Goal: Task Accomplishment & Management: Complete application form

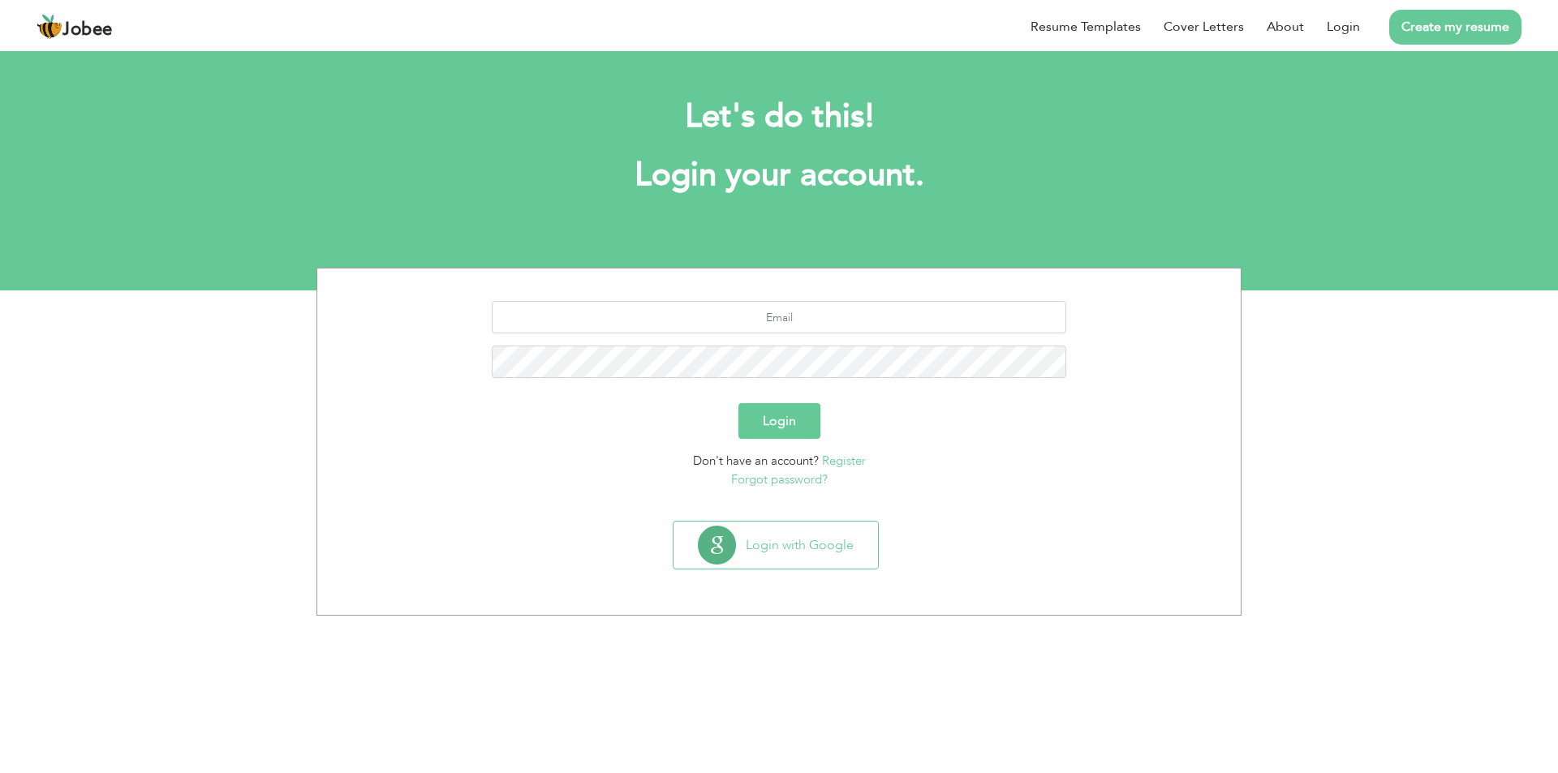
click at [853, 459] on link "Register" at bounding box center [844, 461] width 44 height 16
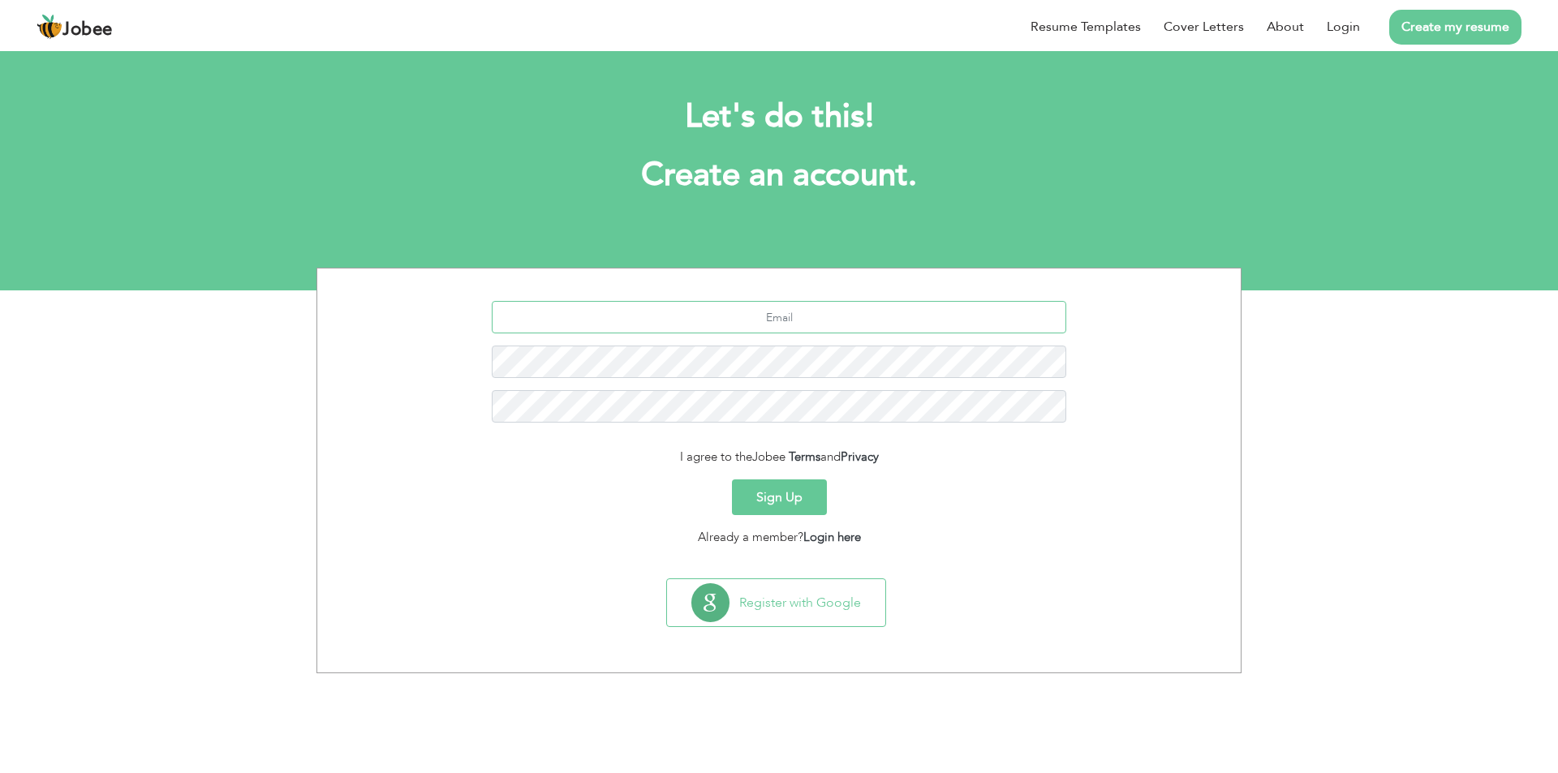
click at [852, 308] on input "text" at bounding box center [779, 317] width 575 height 32
type input "H"
type input "[EMAIL_ADDRESS][DOMAIN_NAME]"
drag, startPoint x: 794, startPoint y: 315, endPoint x: 679, endPoint y: 308, distance: 114.6
click at [679, 308] on input "mmuhammadhuzaifa00@gmail.com" at bounding box center [779, 317] width 575 height 32
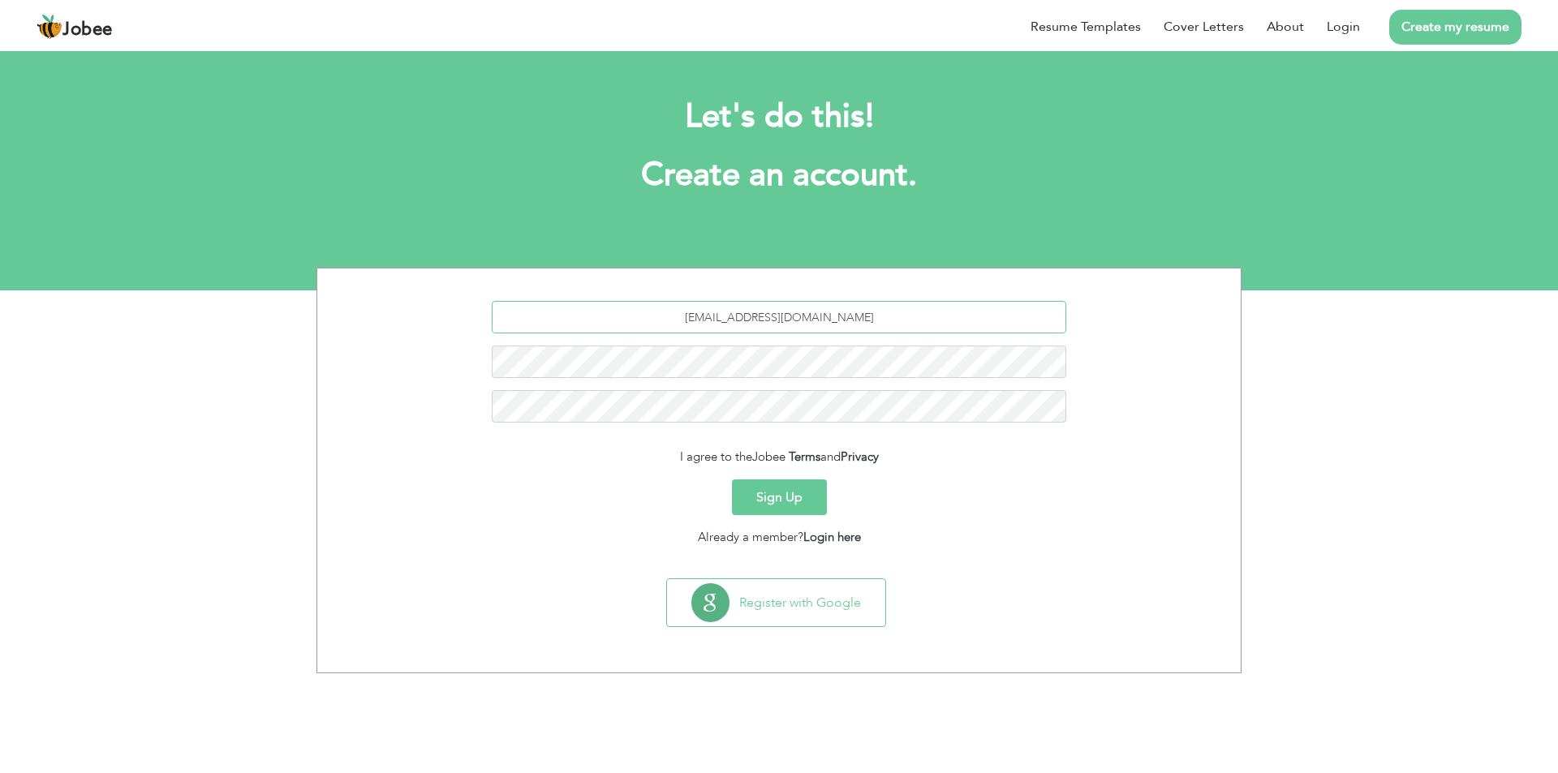
drag, startPoint x: 792, startPoint y: 314, endPoint x: 654, endPoint y: 299, distance: 138.8
click at [654, 299] on section "mmuhammadhuzaifa00@gmail.com I agree to the Jobee Terms and Privacy Sign Up Alr…" at bounding box center [778, 420] width 899 height 303
click at [785, 499] on button "Sign Up" at bounding box center [779, 498] width 95 height 36
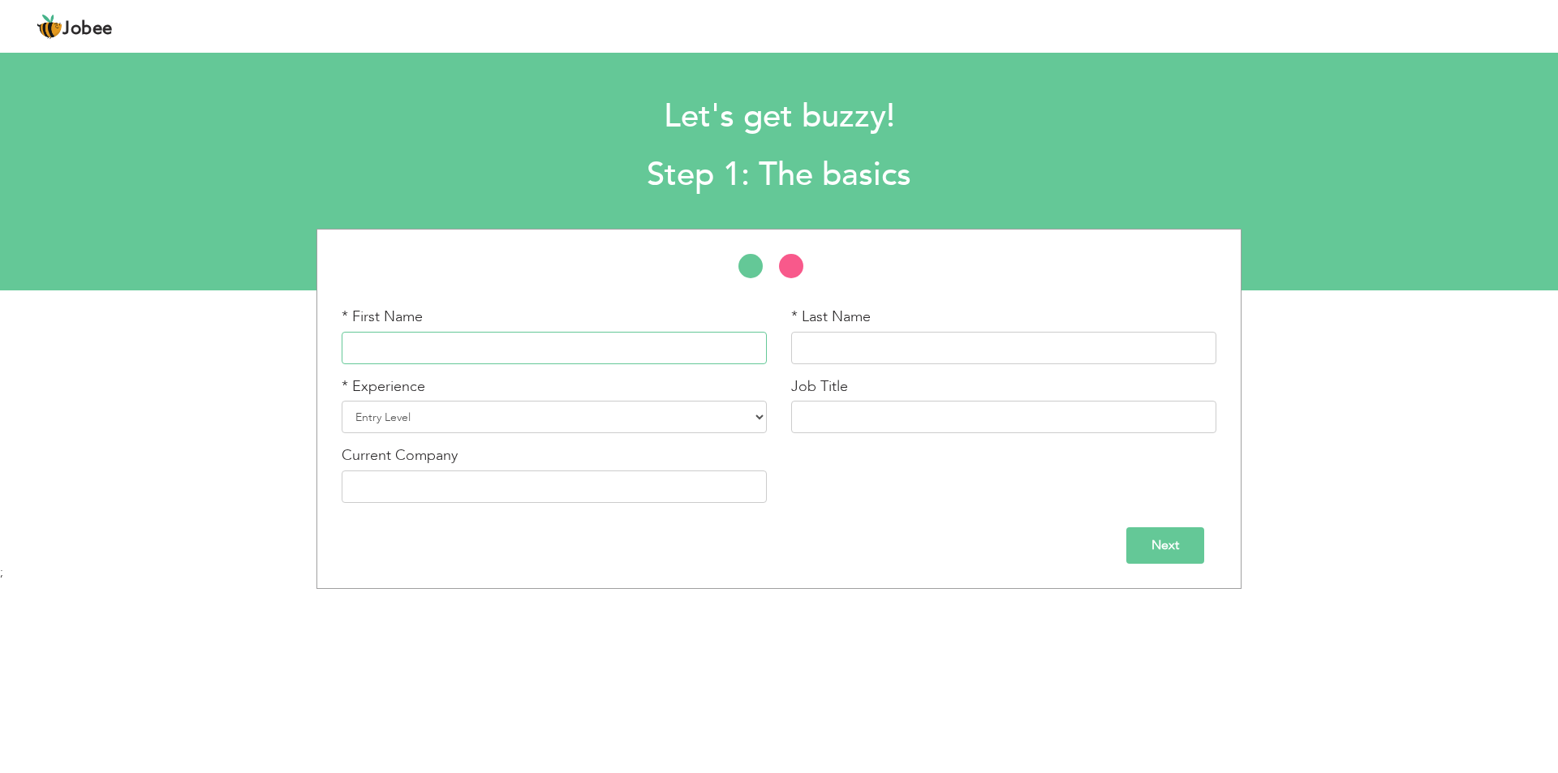
click at [486, 343] on input "text" at bounding box center [554, 348] width 425 height 32
type input "[DEMOGRAPHIC_DATA]"
type input "[PERSON_NAME]"
click at [542, 415] on select "Entry Level Less than 1 Year 1 Year 2 Years 3 Years 4 Years 5 Years 6 Years 7 Y…" at bounding box center [554, 417] width 425 height 32
click at [342, 401] on select "Entry Level Less than 1 Year 1 Year 2 Years 3 Years 4 Years 5 Years 6 Years 7 Y…" at bounding box center [554, 417] width 425 height 32
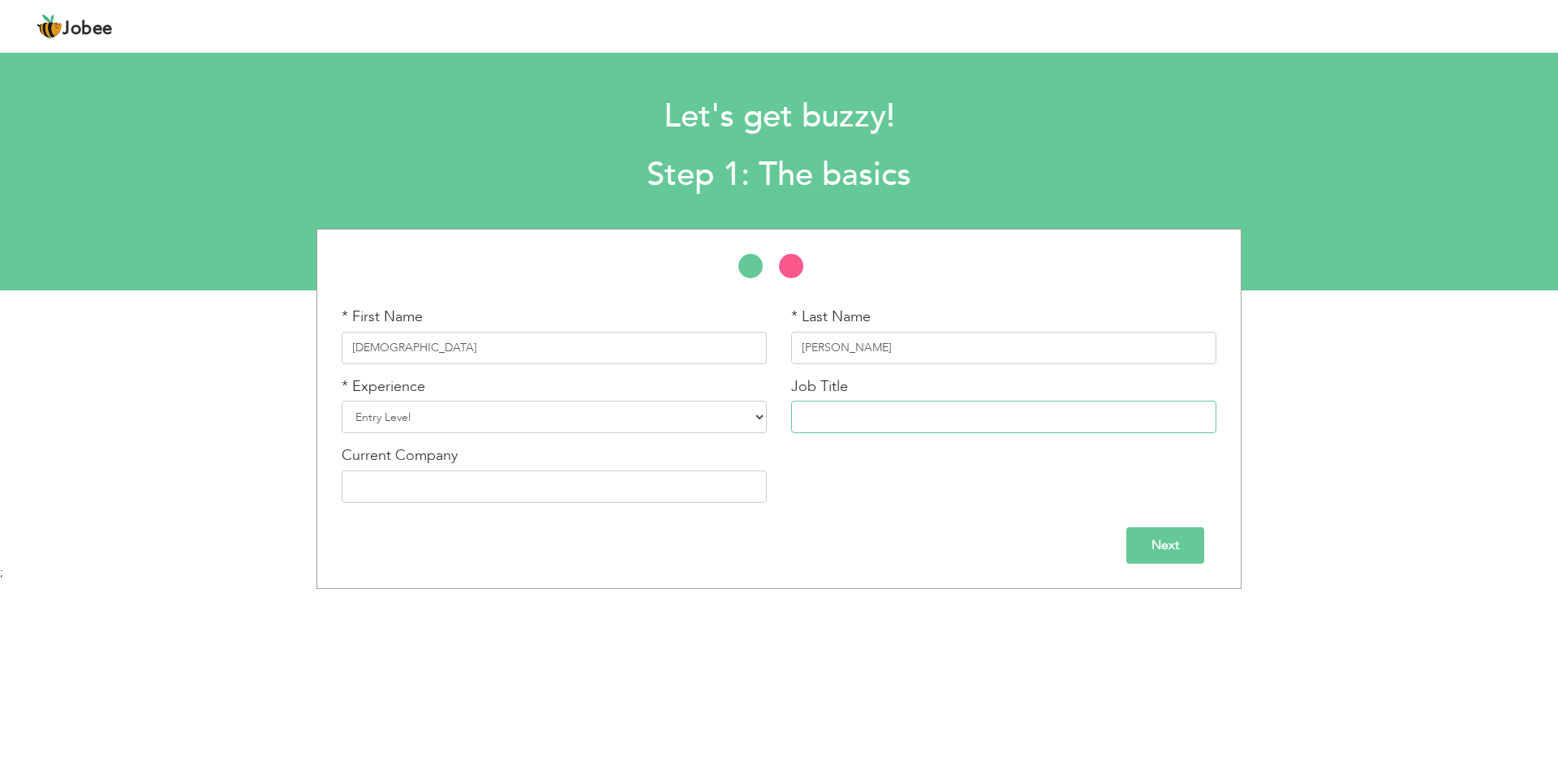
click at [858, 402] on input "text" at bounding box center [1003, 417] width 425 height 32
click at [1152, 548] on input "Next" at bounding box center [1165, 545] width 78 height 37
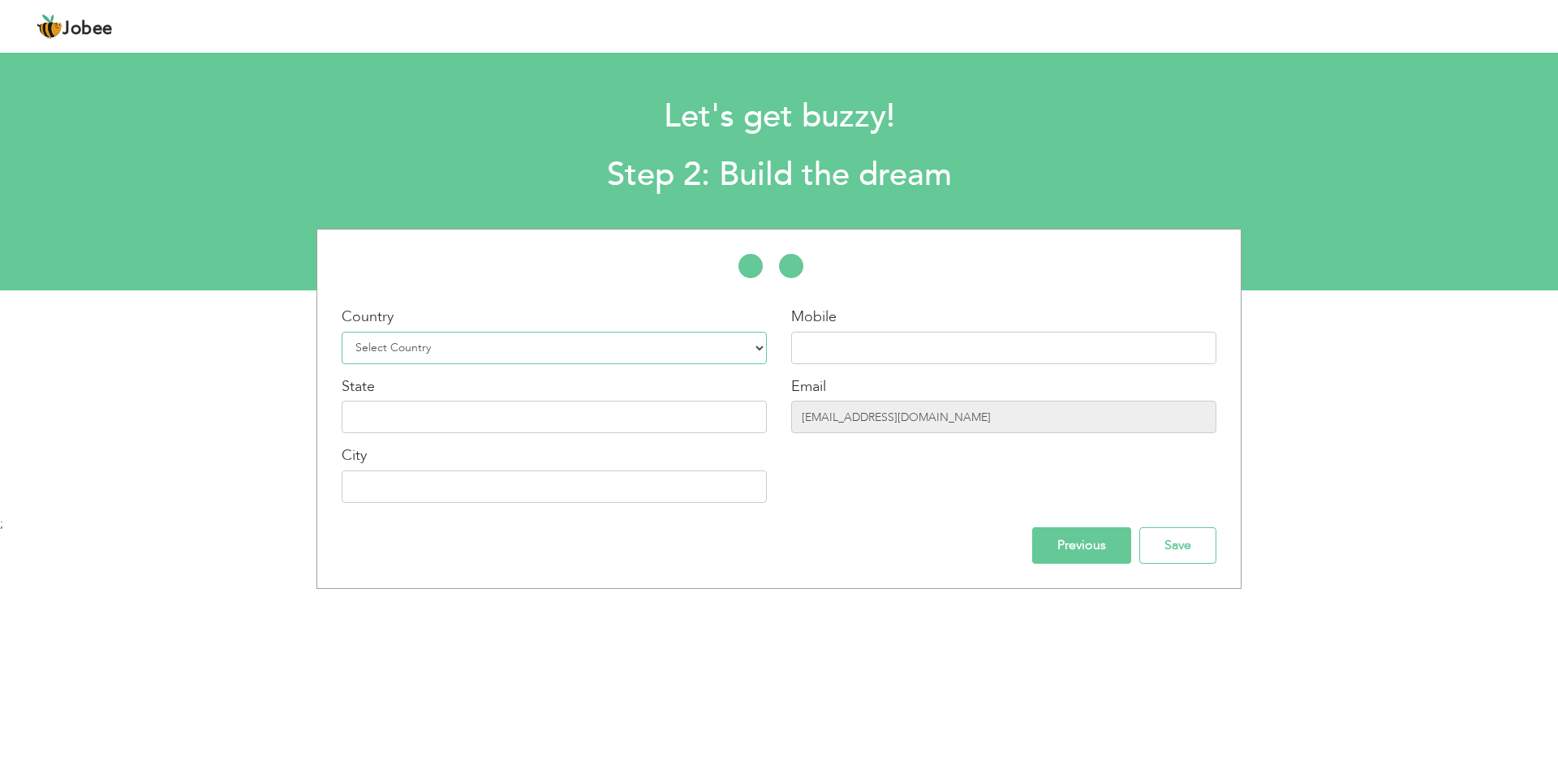
click at [497, 351] on select "Select Country Afghanistan Albania Algeria American Samoa Andorra Angola Anguil…" at bounding box center [554, 348] width 425 height 32
select select "166"
click at [342, 332] on select "Select Country Afghanistan Albania Algeria American Samoa Andorra Angola Anguil…" at bounding box center [554, 348] width 425 height 32
click at [825, 339] on input "text" at bounding box center [1003, 348] width 425 height 32
type input "03485624566"
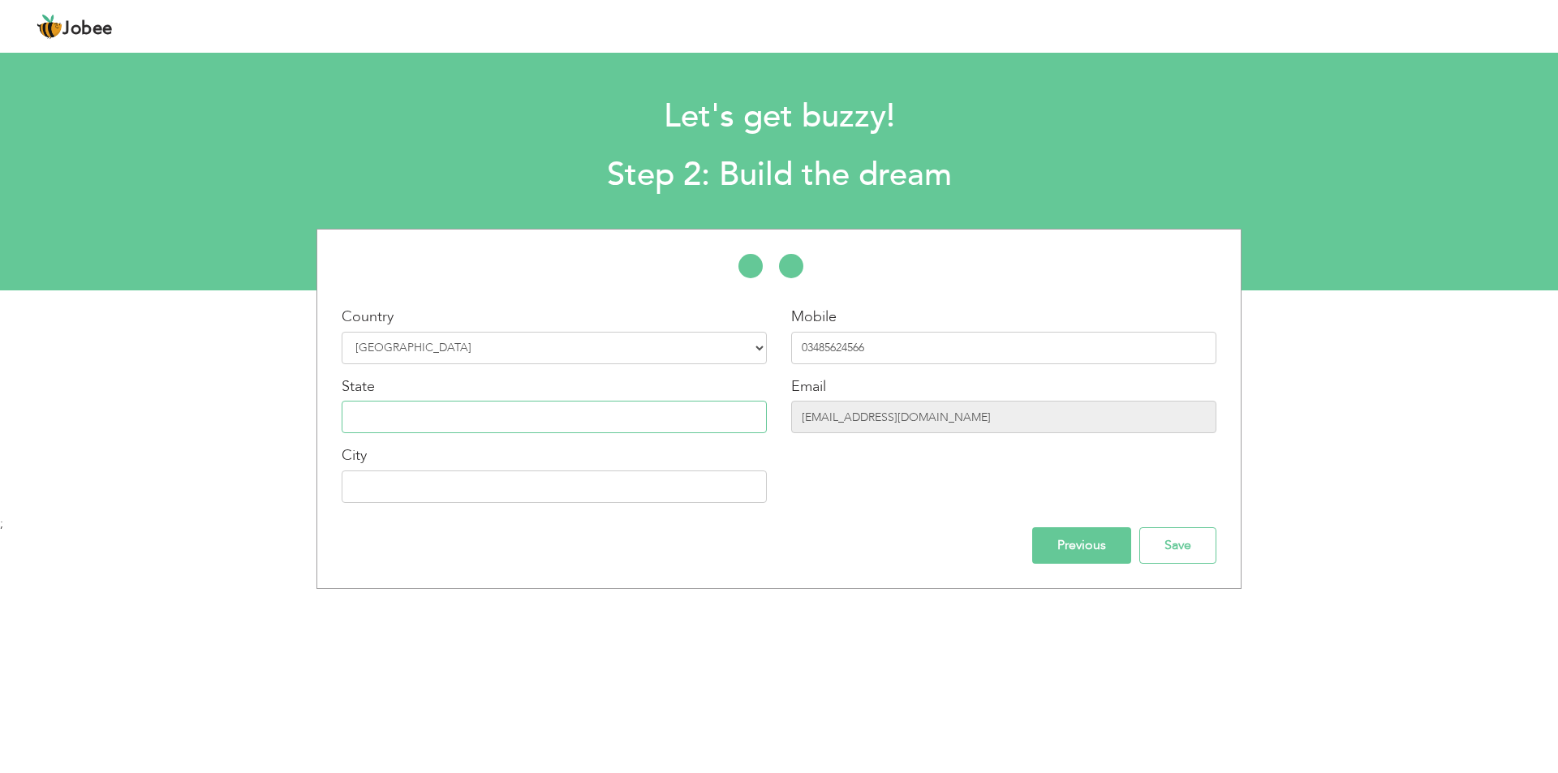
click at [413, 419] on input "text" at bounding box center [554, 417] width 425 height 32
type input "[GEOGRAPHIC_DATA]"
type input "Rawalpindi"
click at [896, 540] on div "Previous Save" at bounding box center [778, 545] width 899 height 37
click at [1169, 545] on input "Save" at bounding box center [1177, 545] width 77 height 37
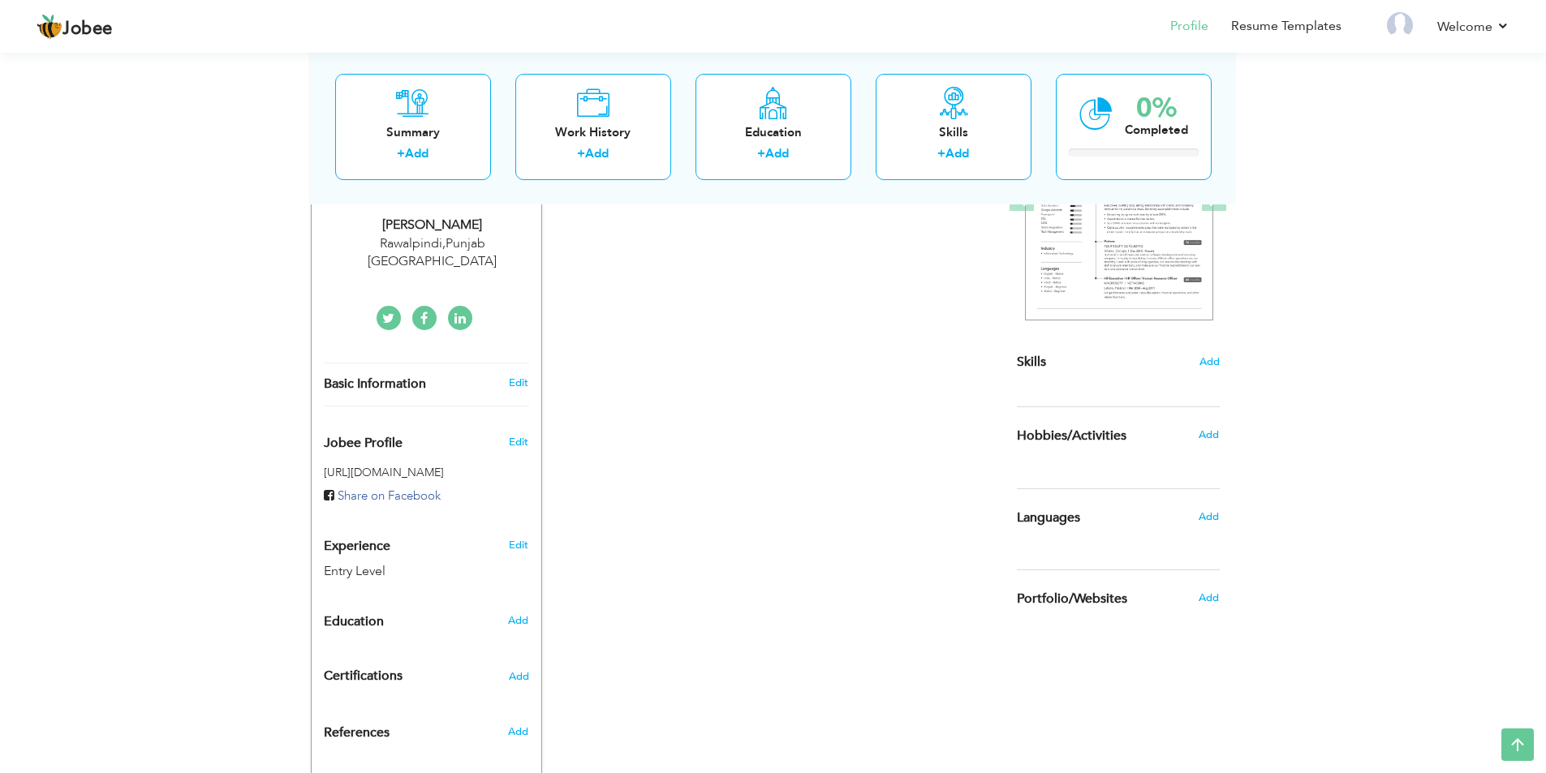
scroll to position [325, 0]
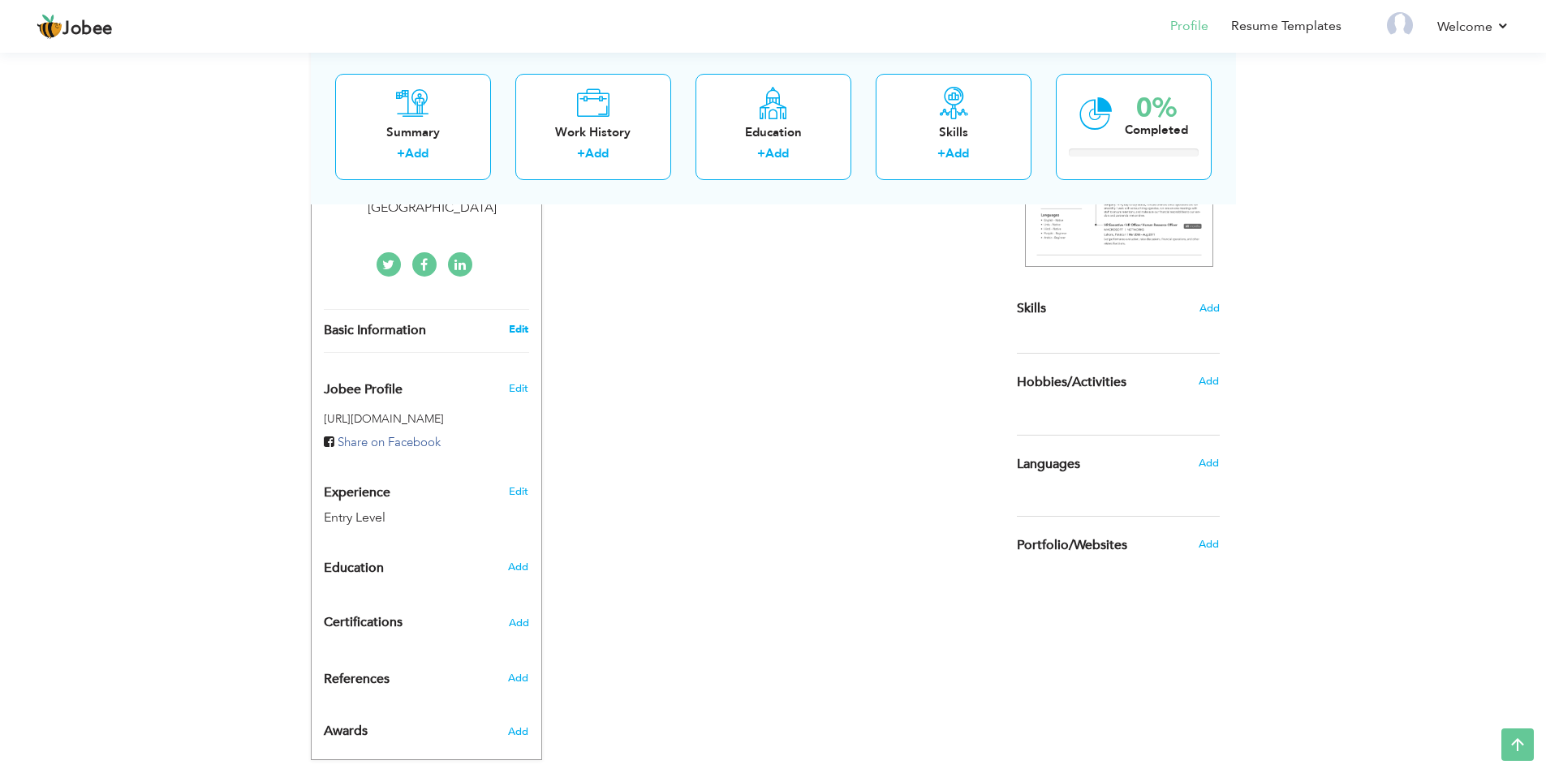
click at [518, 322] on link "Edit" at bounding box center [518, 329] width 19 height 15
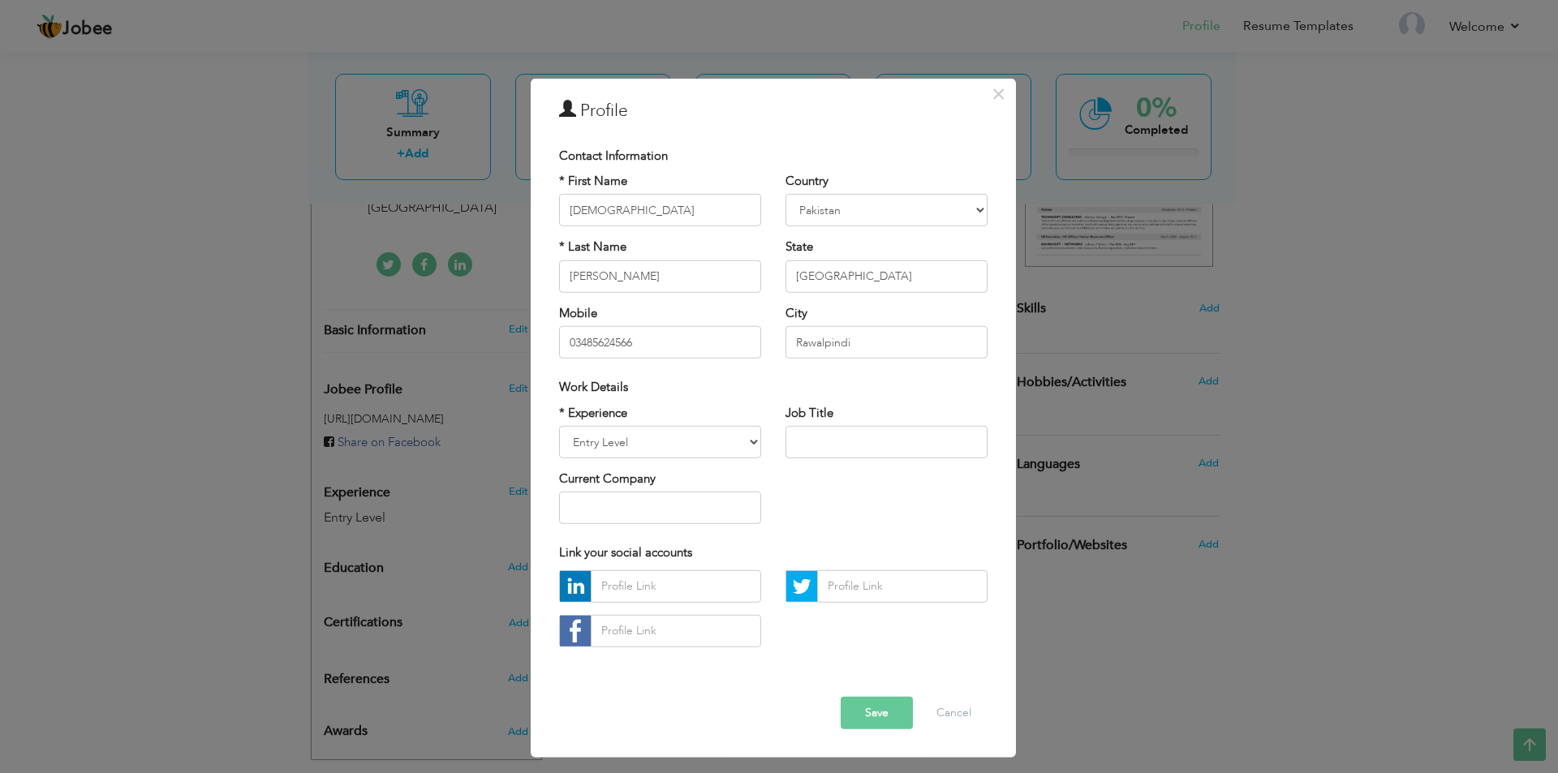
click at [1347, 372] on div "× Profile Contact Information * First Name [DEMOGRAPHIC_DATA] * Last Name [GEOG…" at bounding box center [779, 386] width 1558 height 773
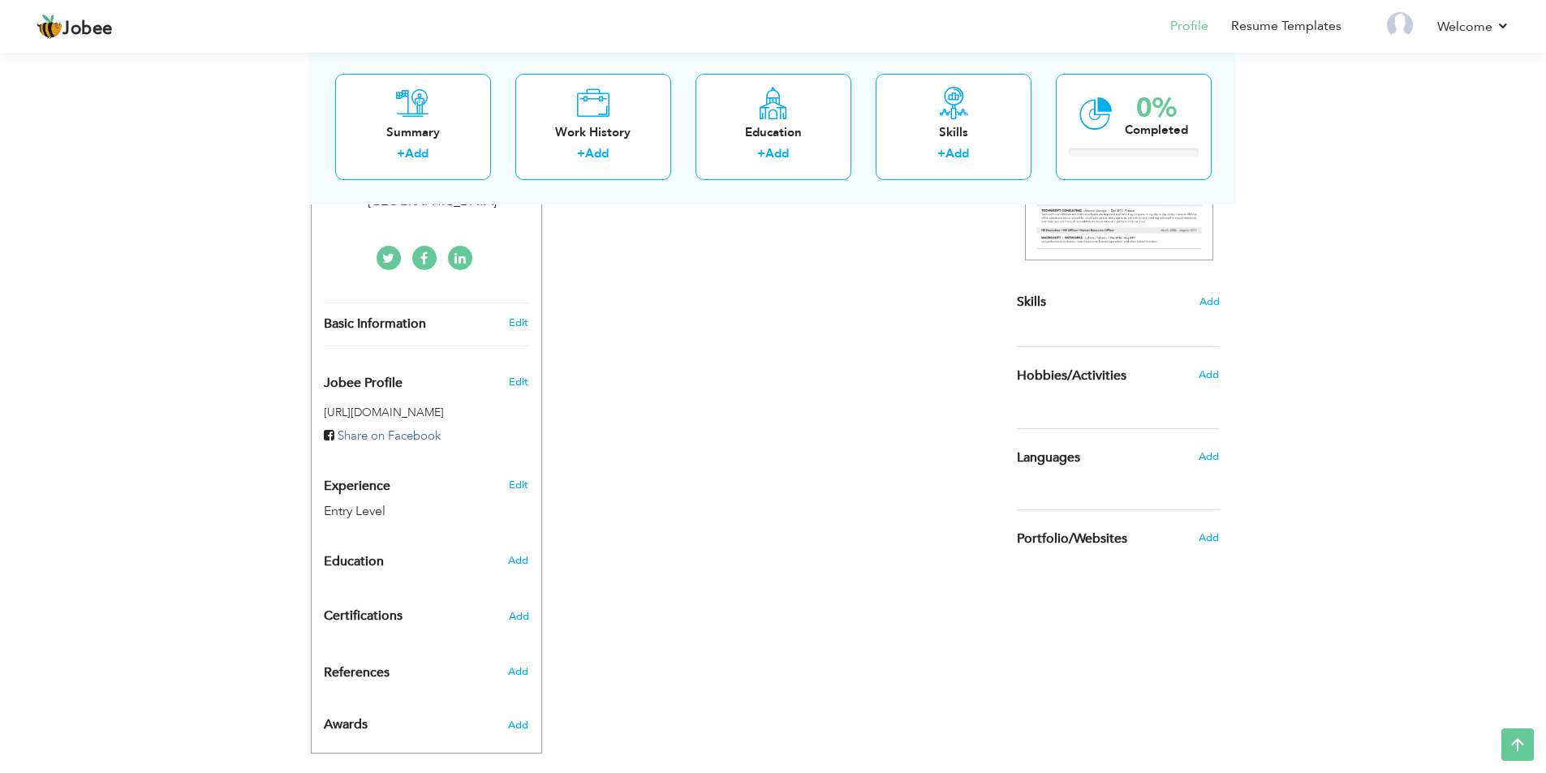
scroll to position [336, 0]
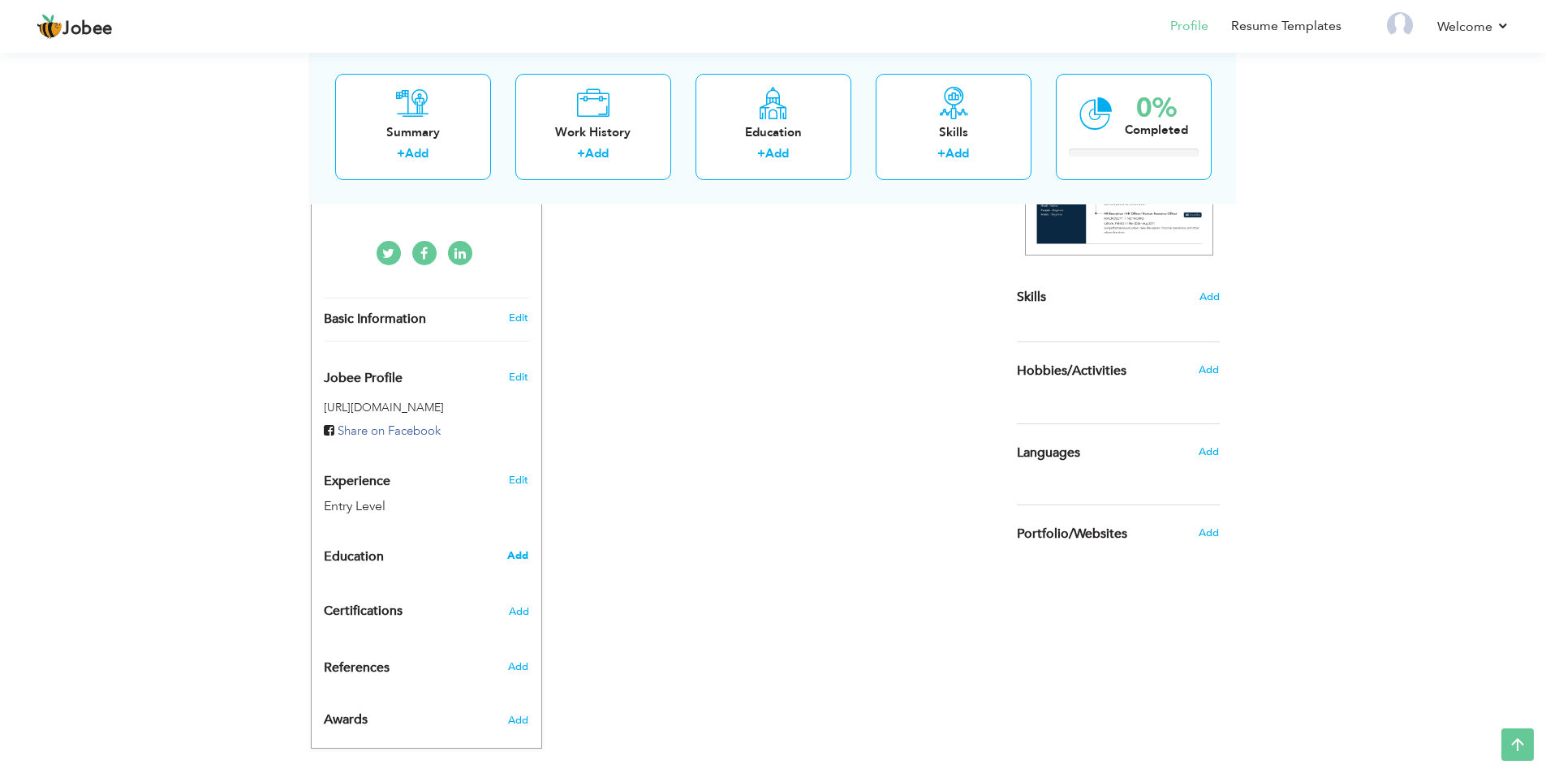
click at [524, 548] on span "Add" at bounding box center [517, 555] width 21 height 15
radio input "true"
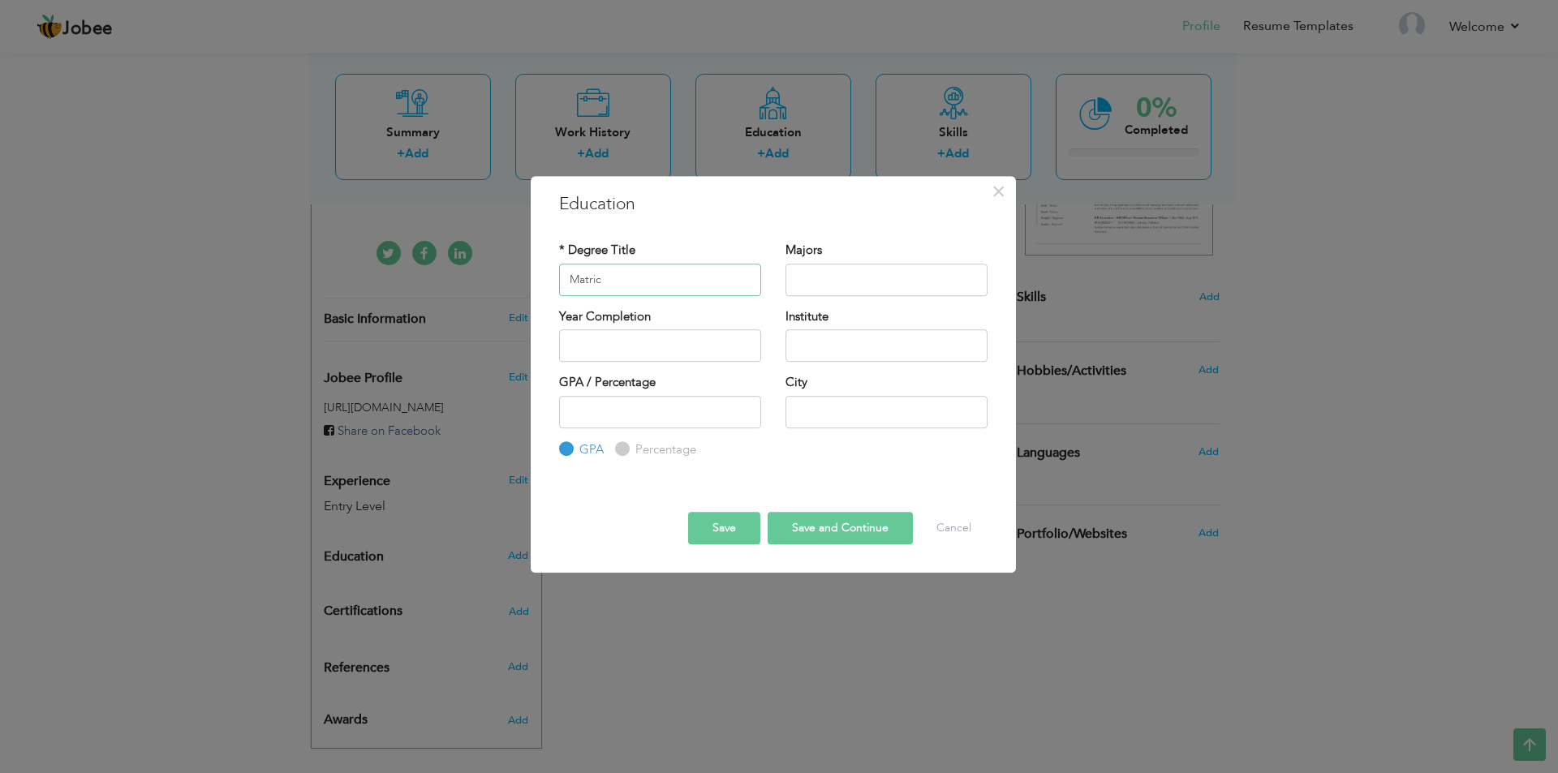
type input "Matric"
type input "Bio"
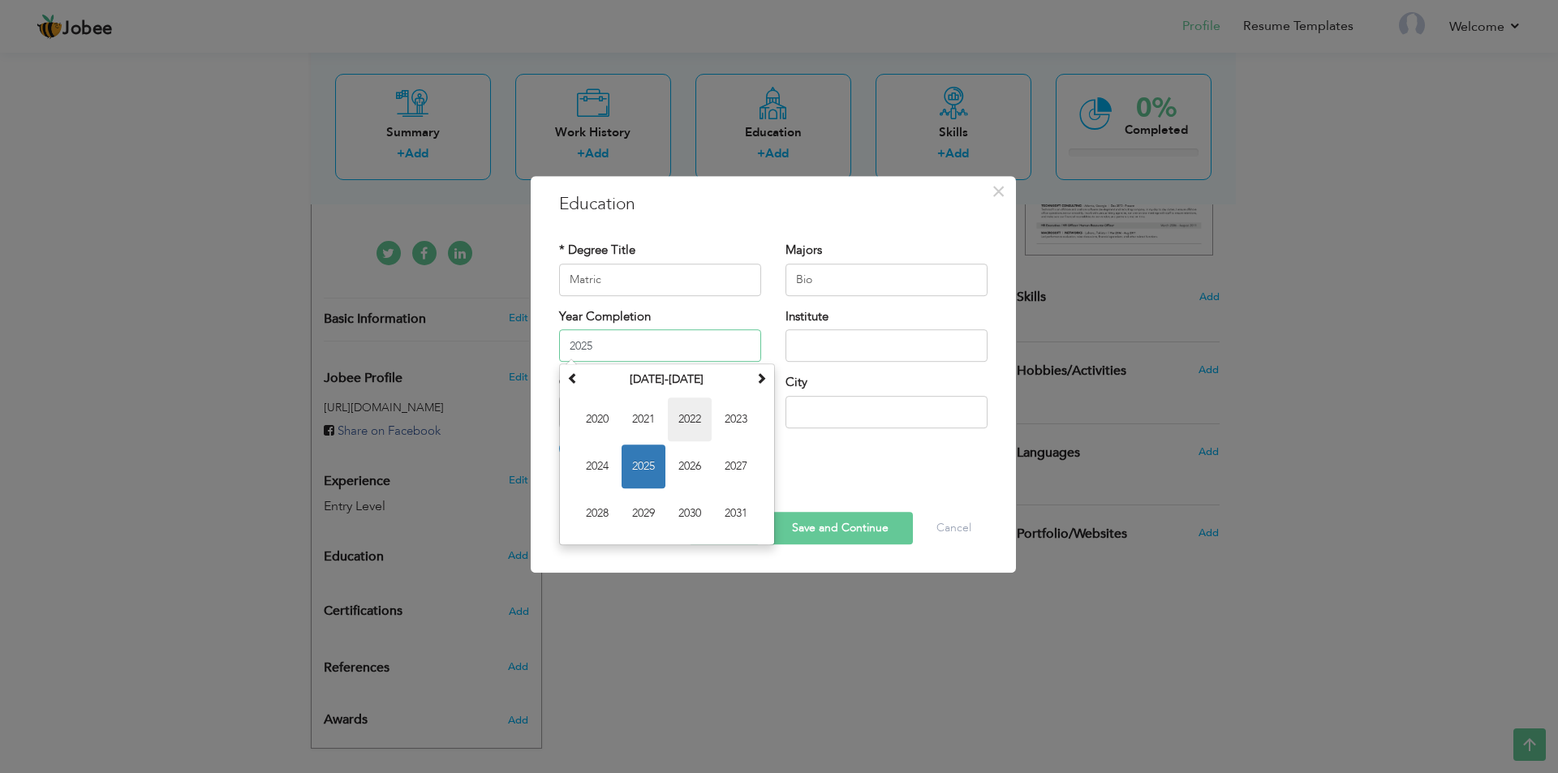
click at [682, 427] on span "2022" at bounding box center [690, 420] width 44 height 44
type input "2022"
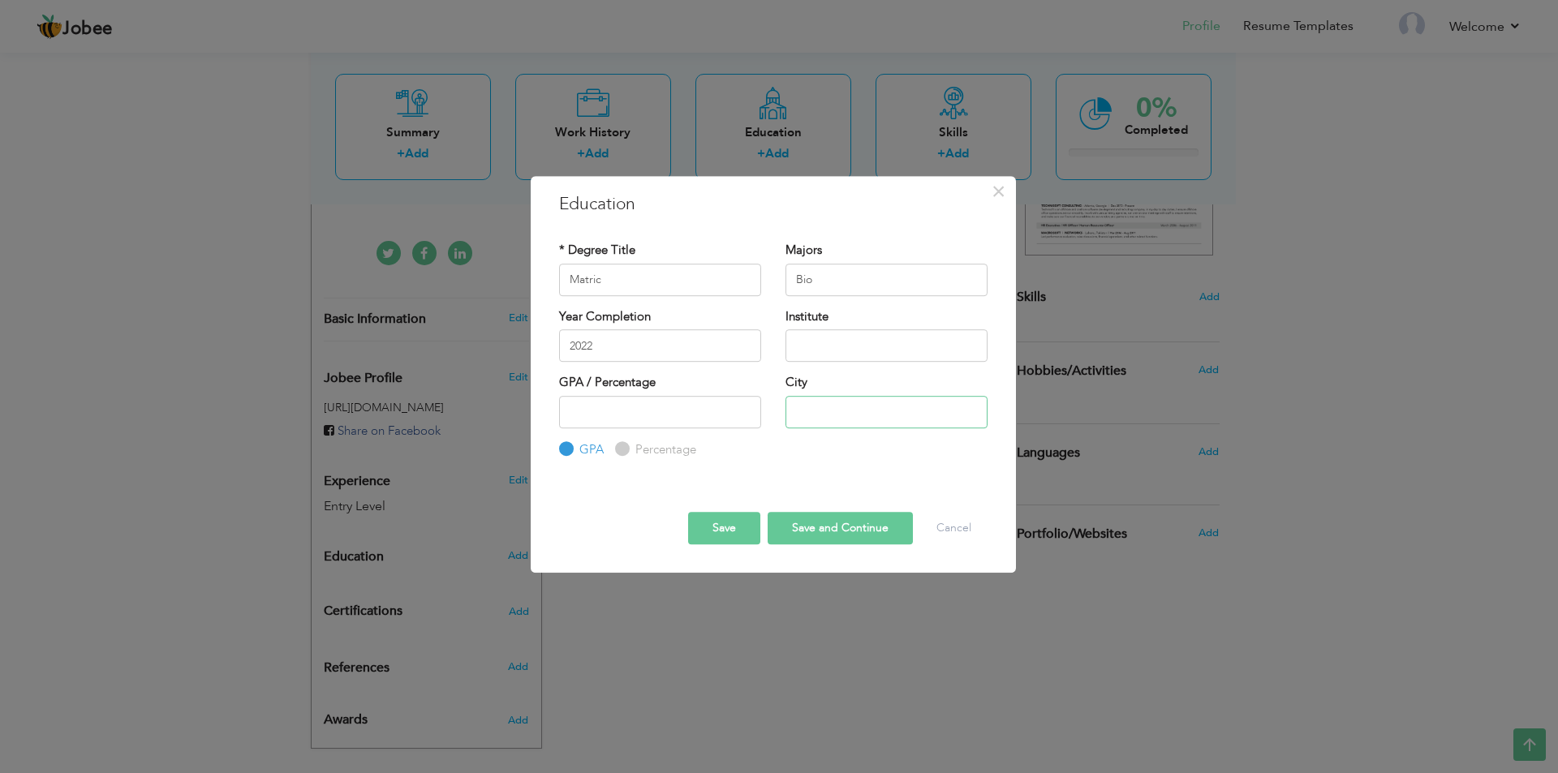
click at [804, 405] on input "text" at bounding box center [886, 412] width 202 height 32
type input "Rawalpindi"
click at [628, 415] on input "number" at bounding box center [660, 412] width 202 height 32
click at [631, 445] on label "Percentage" at bounding box center [663, 449] width 65 height 17
click at [625, 445] on input "Percentage" at bounding box center [620, 449] width 11 height 11
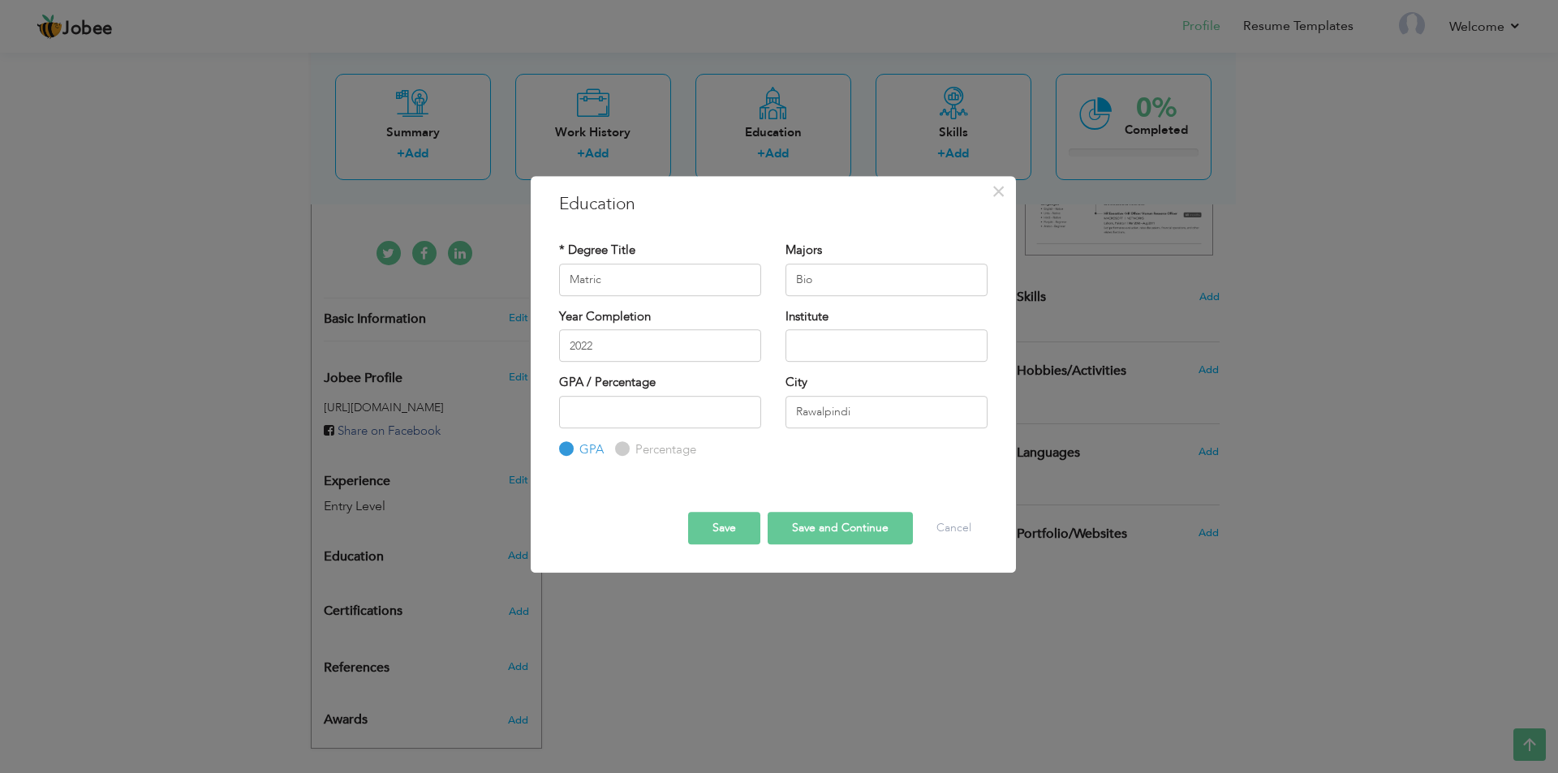
radio input "true"
click at [655, 422] on input "number" at bounding box center [660, 412] width 202 height 32
type input "60"
click at [800, 352] on input "text" at bounding box center [886, 345] width 202 height 32
drag, startPoint x: 850, startPoint y: 351, endPoint x: 360, endPoint y: 342, distance: 490.2
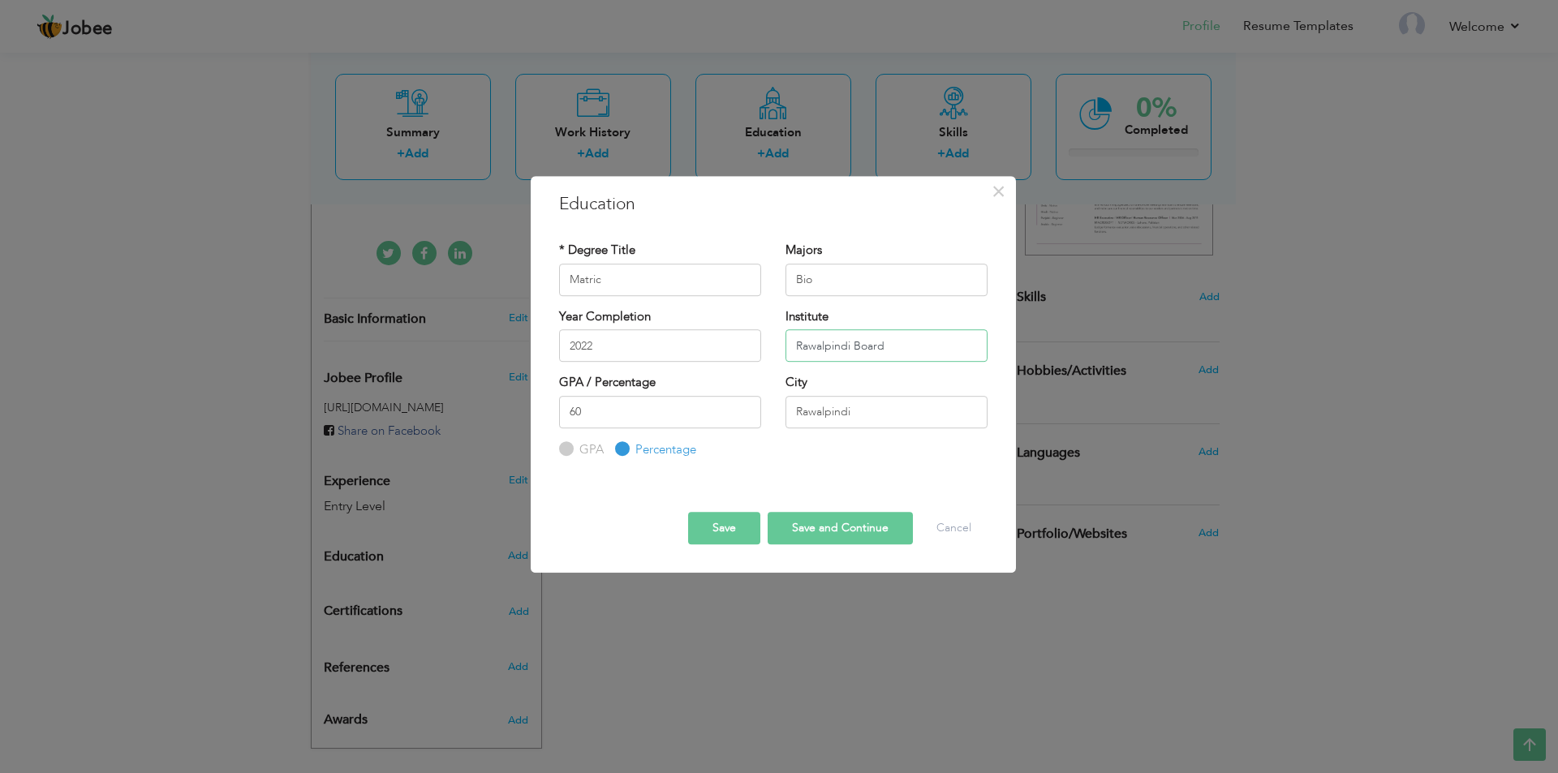
click at [424, 339] on div "× Education * Degree Title Matric Majors Bio Year Completion 2022" at bounding box center [779, 386] width 1558 height 773
type input "Rawalpindi Board"
click at [727, 523] on button "Save" at bounding box center [724, 528] width 72 height 32
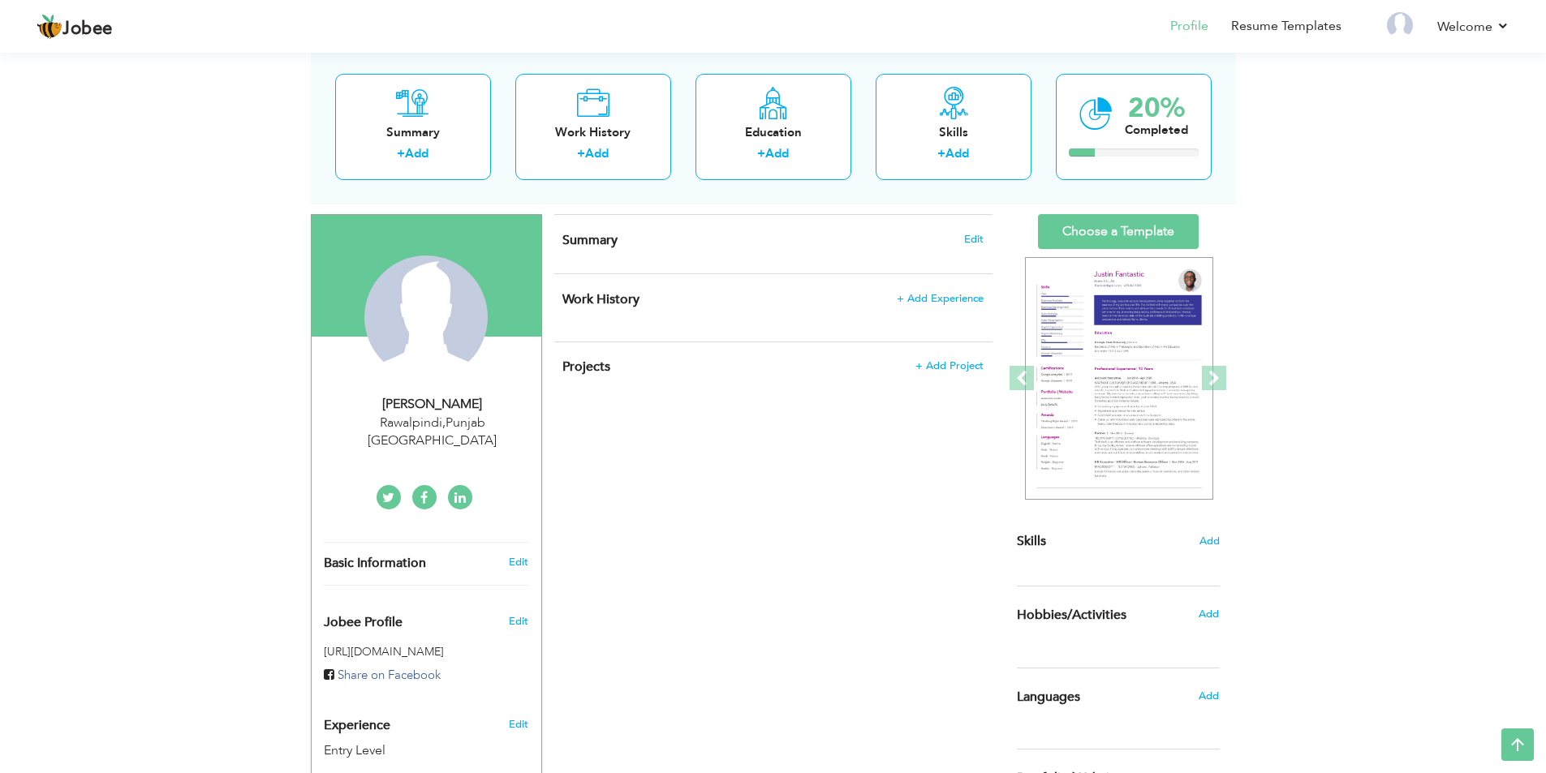
scroll to position [0, 0]
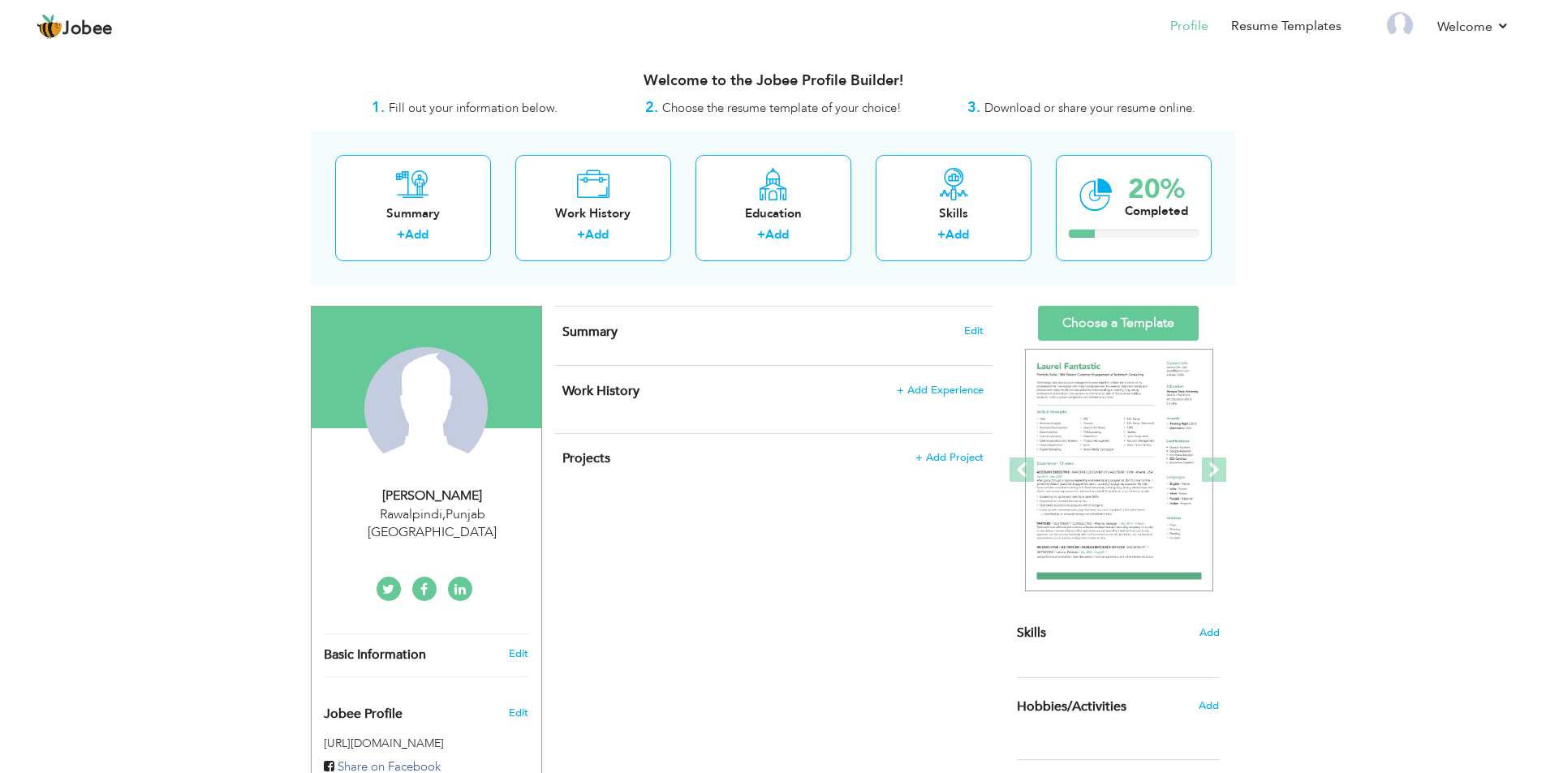
click at [703, 577] on div "CV Import Profile Strength 0% Select an Item from right menu Work History * Job…" at bounding box center [773, 705] width 462 height 798
